Goal: Task Accomplishment & Management: Use online tool/utility

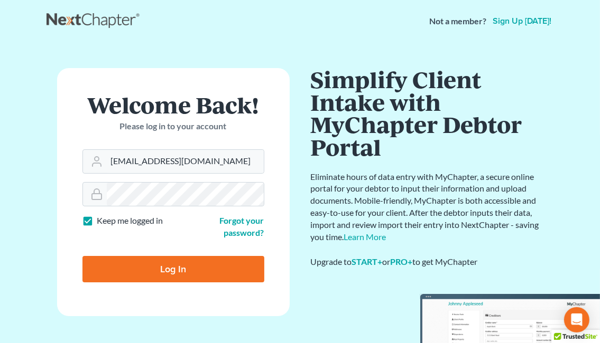
type input "[EMAIL_ADDRESS][DOMAIN_NAME]"
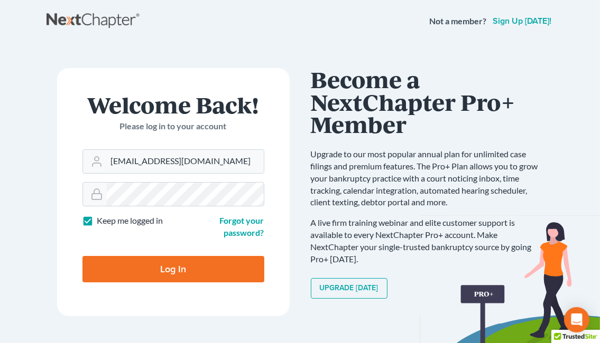
click at [148, 276] on input "Log In" at bounding box center [173, 269] width 182 height 26
type input "Thinking..."
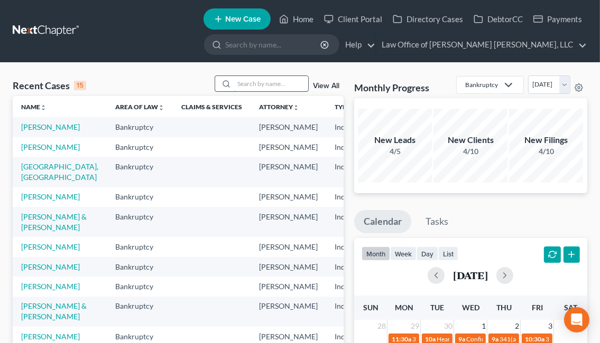
click at [248, 90] on input "search" at bounding box center [271, 83] width 74 height 15
type input "[PERSON_NAME]"
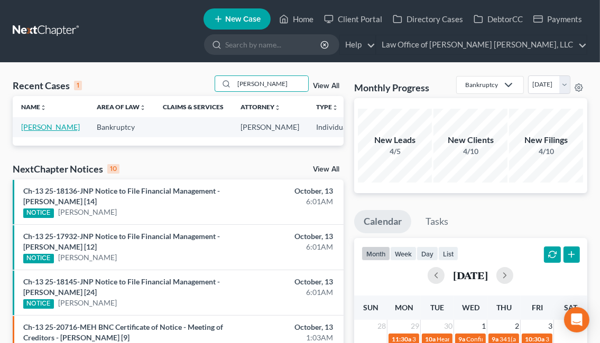
click at [36, 128] on link "[PERSON_NAME]" at bounding box center [50, 127] width 59 height 9
select select "6"
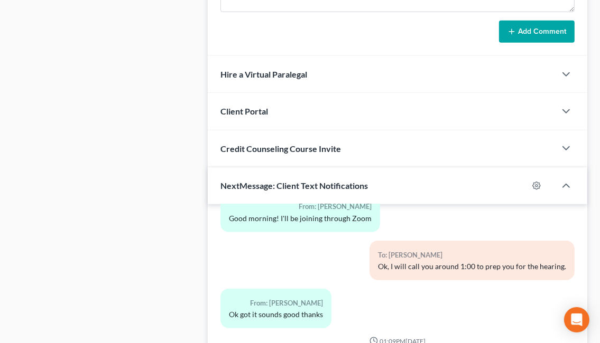
scroll to position [875, 0]
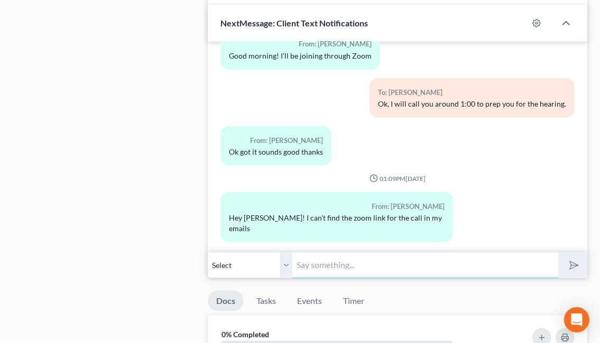
click at [327, 266] on input "text" at bounding box center [425, 265] width 266 height 26
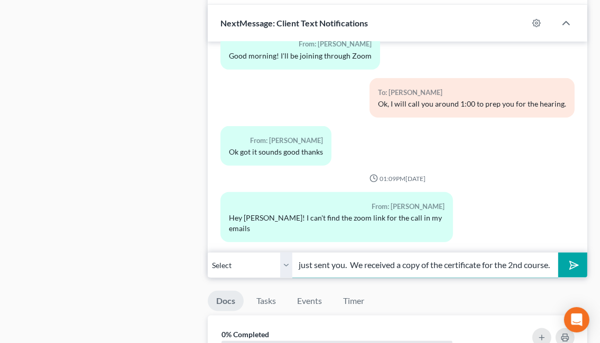
scroll to position [0, 184]
type input "Good Morning. Please disregard the email that I just sent you. We received a co…"
click at [575, 263] on icon "submit" at bounding box center [571, 265] width 15 height 15
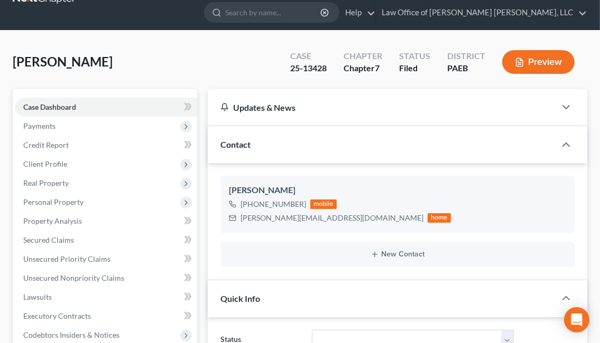
scroll to position [0, 0]
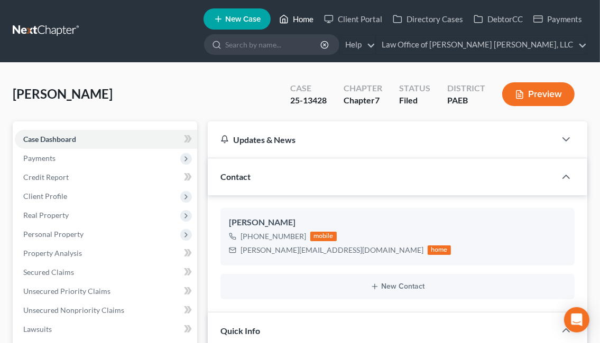
click at [285, 17] on icon at bounding box center [284, 19] width 10 height 13
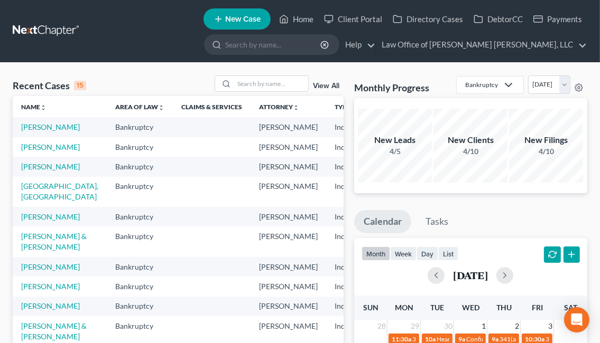
click at [261, 93] on div "Recent Cases 15 View All" at bounding box center [178, 86] width 331 height 21
click at [274, 79] on input "search" at bounding box center [271, 83] width 74 height 15
type input "[PERSON_NAME]"
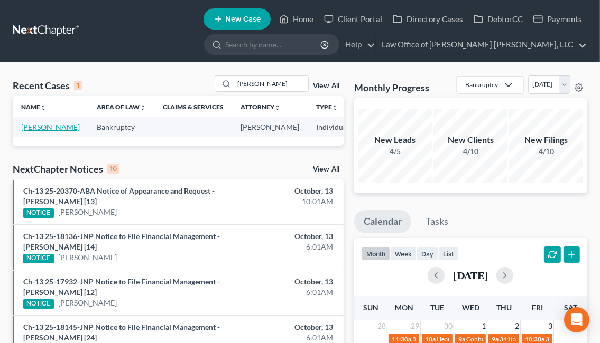
click at [35, 132] on link "[PERSON_NAME]" at bounding box center [50, 127] width 59 height 9
select select "1"
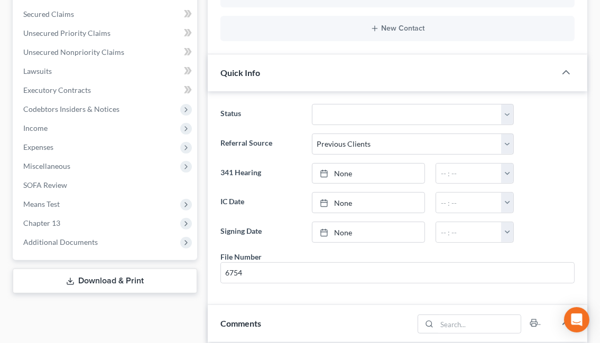
scroll to position [341, 0]
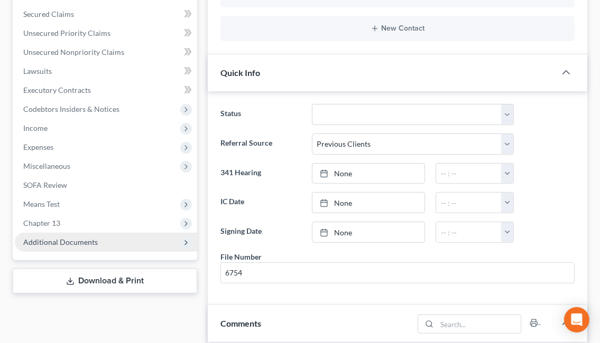
click at [76, 245] on span "Additional Documents" at bounding box center [60, 242] width 74 height 9
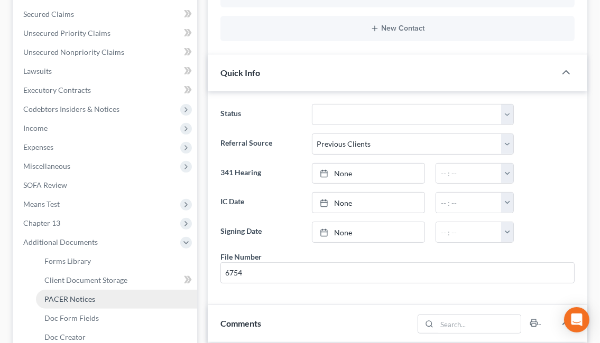
click at [76, 297] on span "PACER Notices" at bounding box center [69, 299] width 51 height 9
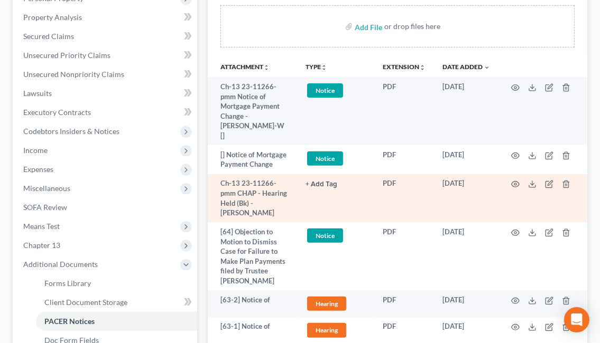
scroll to position [222, 0]
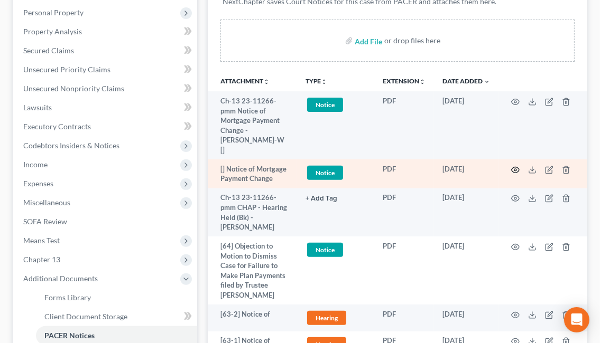
click at [513, 167] on icon "button" at bounding box center [515, 170] width 8 height 6
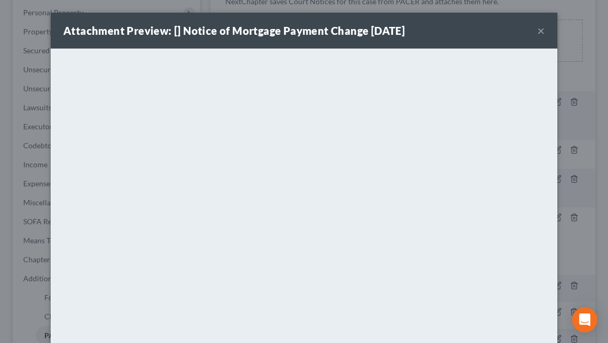
drag, startPoint x: 539, startPoint y: 31, endPoint x: 530, endPoint y: 37, distance: 10.6
click at [538, 31] on button "×" at bounding box center [541, 30] width 7 height 13
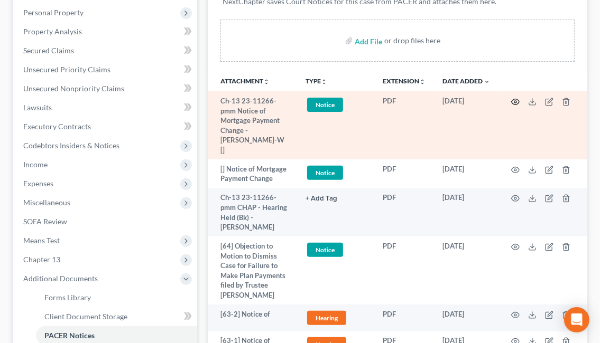
click at [513, 99] on icon "button" at bounding box center [515, 102] width 8 height 6
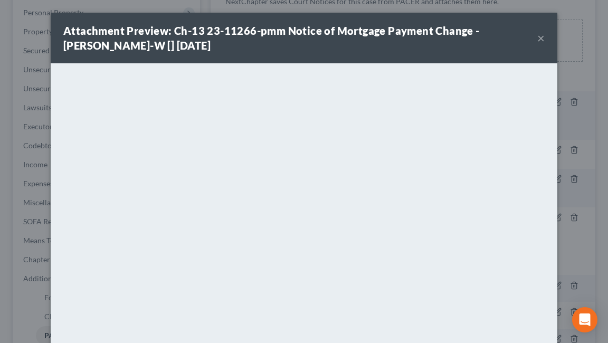
drag, startPoint x: 536, startPoint y: 38, endPoint x: 463, endPoint y: 35, distance: 73.5
click at [538, 38] on button "×" at bounding box center [541, 38] width 7 height 13
